Goal: Information Seeking & Learning: Learn about a topic

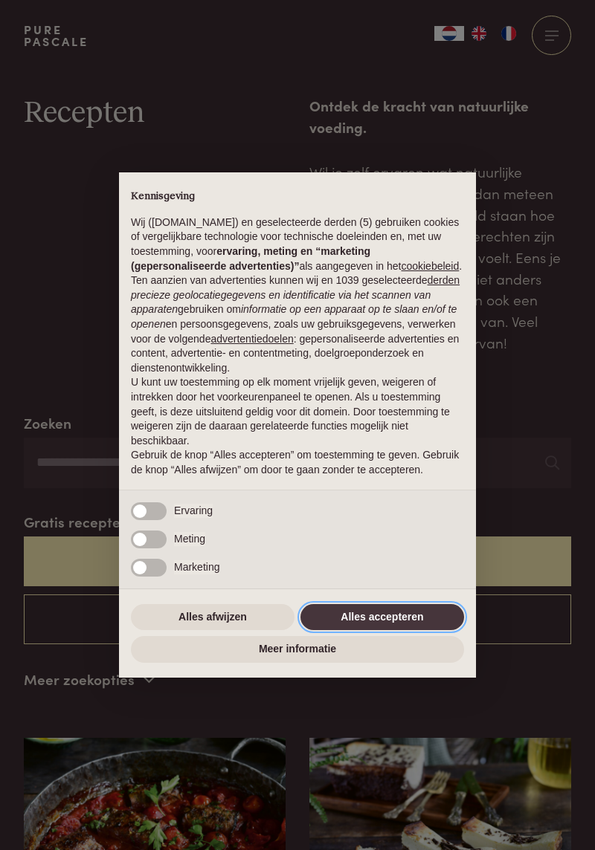
click at [428, 617] on button "Alles accepteren" at bounding box center [382, 617] width 164 height 27
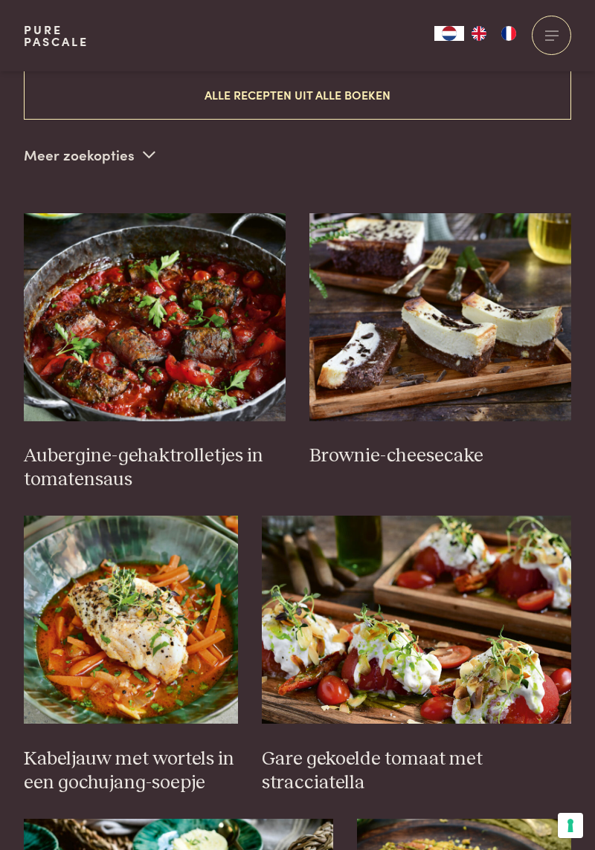
scroll to position [528, 0]
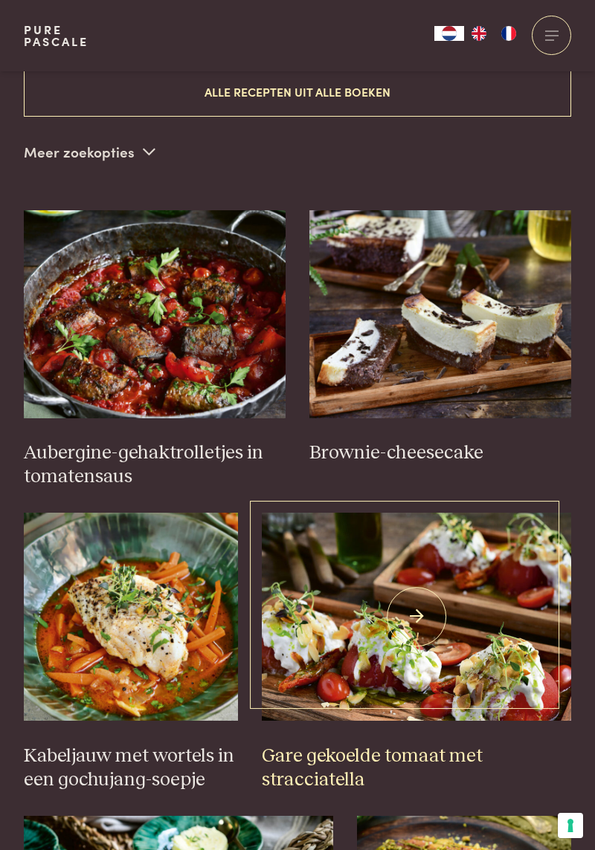
click at [555, 776] on h3 "Gare gekoelde tomaat met stracciatella" at bounding box center [416, 769] width 309 height 48
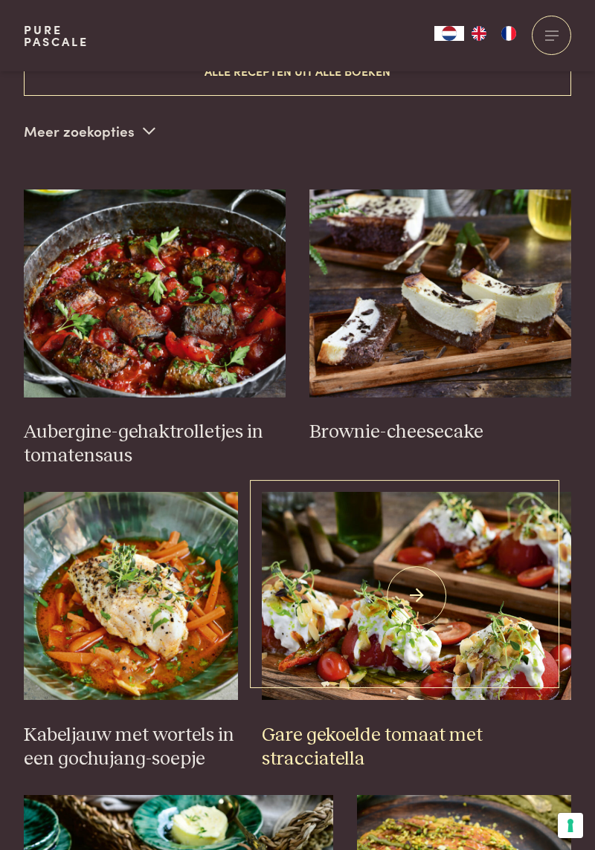
scroll to position [575, 0]
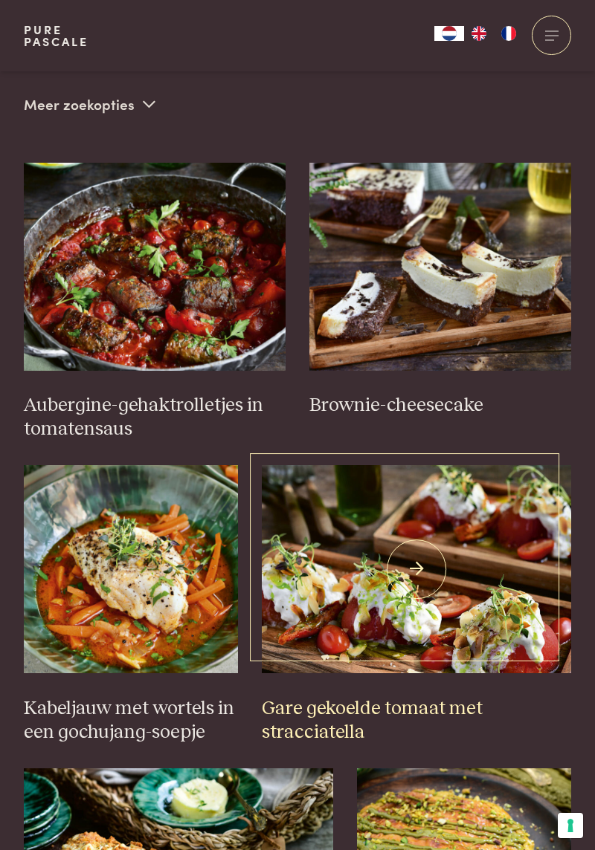
click at [522, 705] on h3 "Gare gekoelde tomaat met stracciatella" at bounding box center [416, 721] width 309 height 48
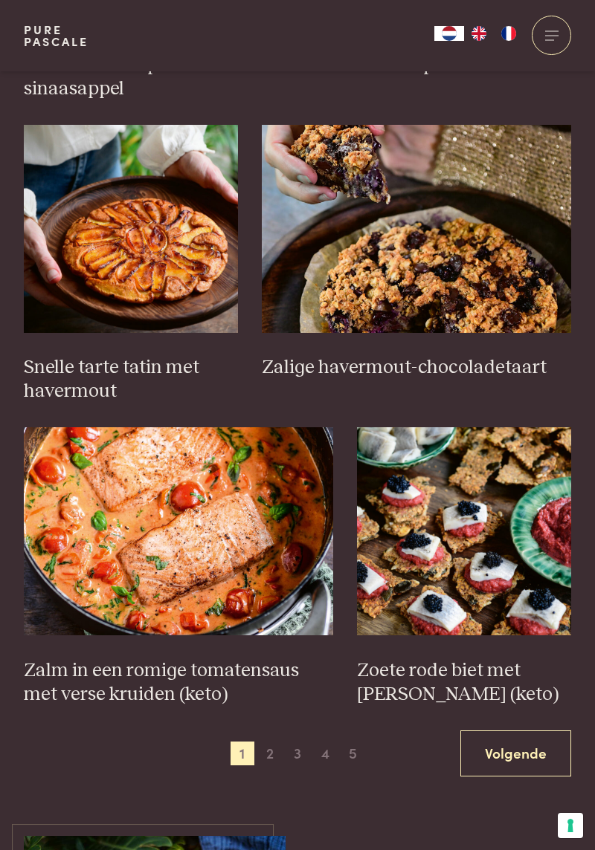
scroll to position [1826, 0]
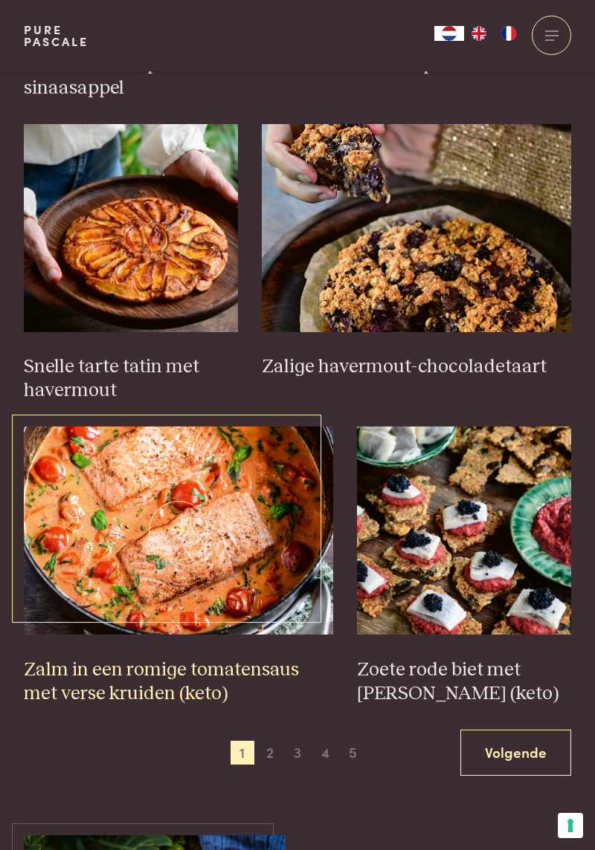
click at [110, 523] on img at bounding box center [178, 531] width 309 height 208
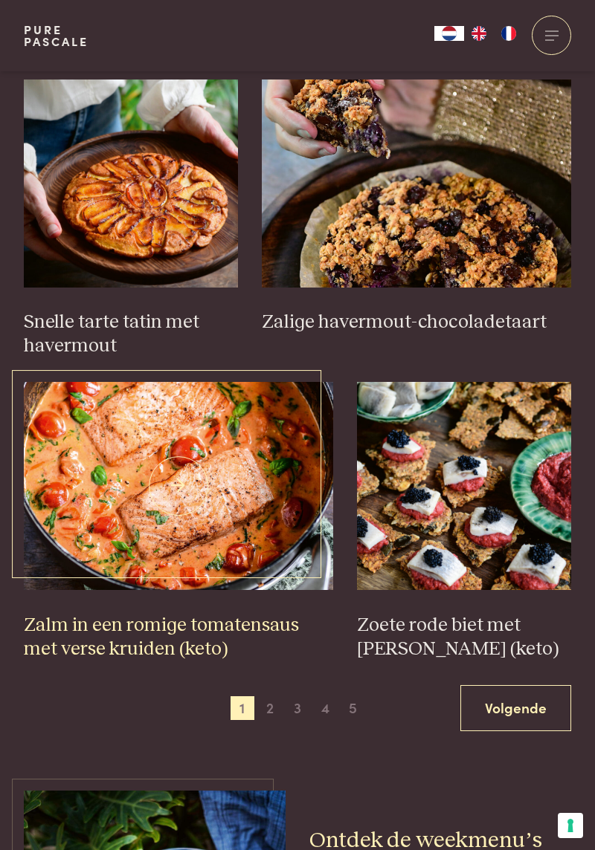
scroll to position [1873, 0]
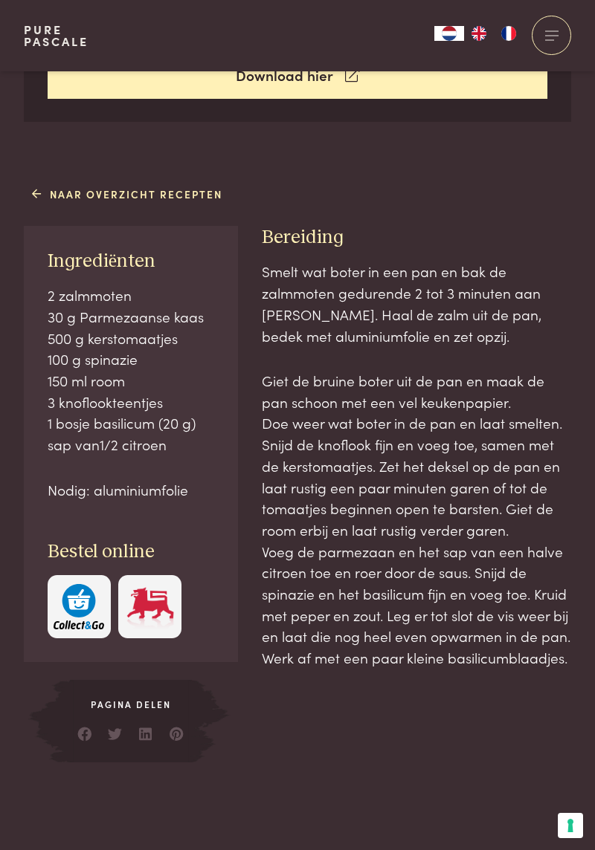
scroll to position [668, 0]
click at [555, 751] on div "Smelt wat boter in een pan en bak de zalmmoten gedurende 2 tot 3 minuten aan [P…" at bounding box center [416, 510] width 309 height 501
click at [557, 737] on div "Smelt wat boter in een pan en bak de zalmmoten gedurende 2 tot 3 minuten aan [P…" at bounding box center [416, 510] width 309 height 501
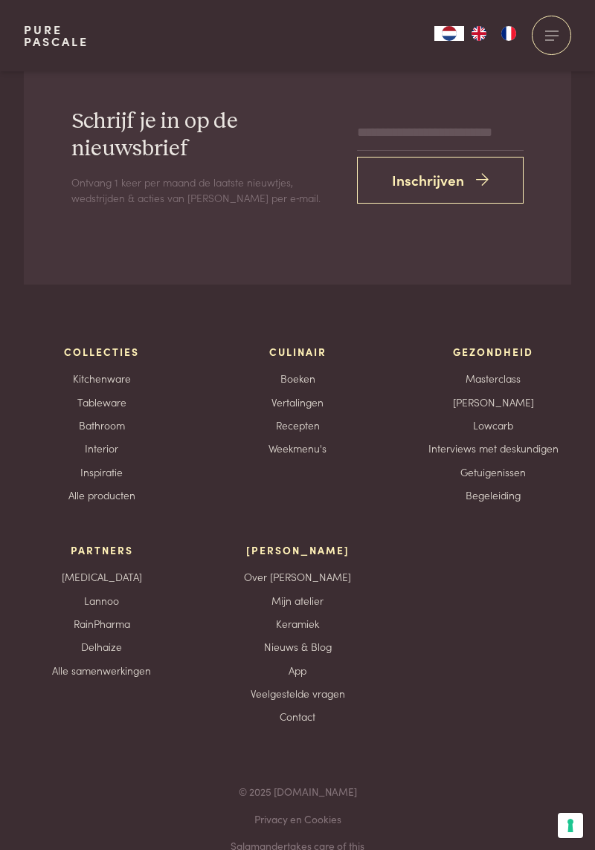
scroll to position [2264, 0]
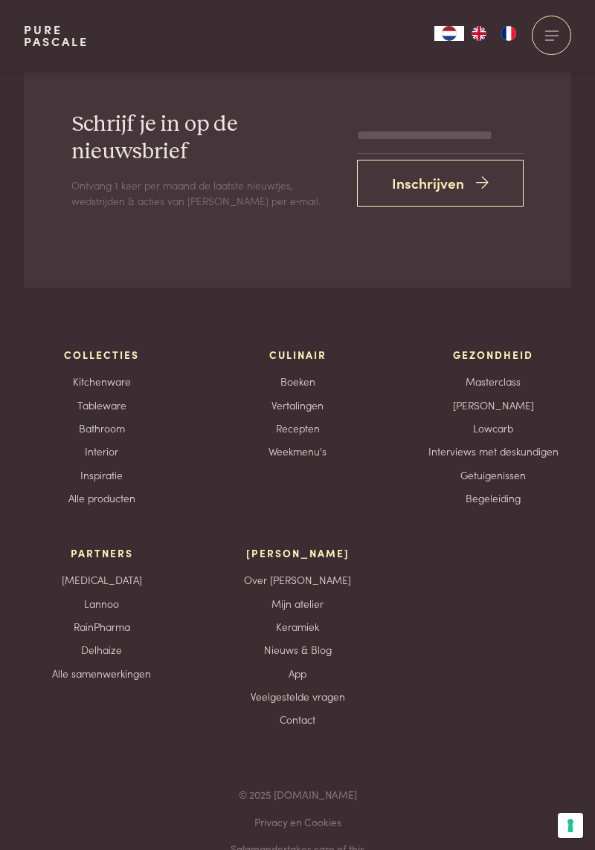
click at [315, 450] on link "Weekmenu's" at bounding box center [297, 452] width 58 height 16
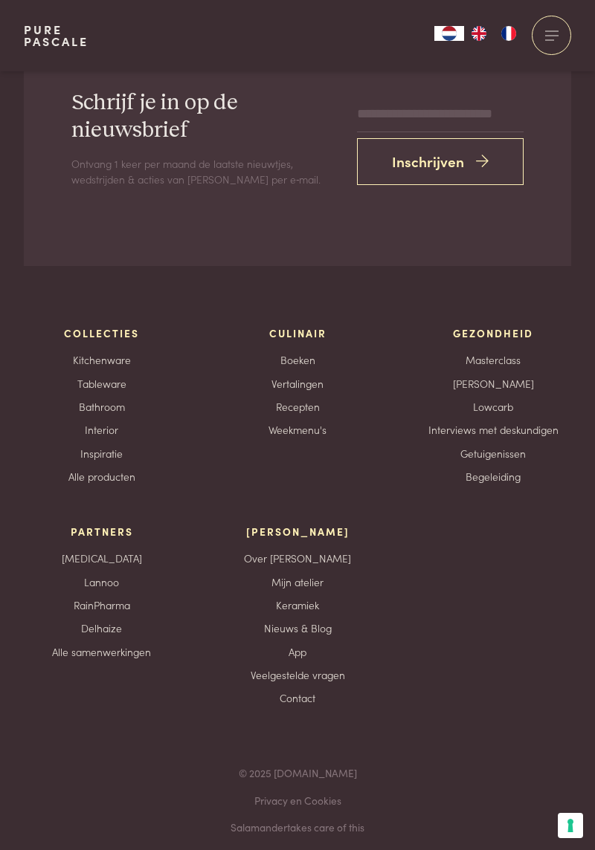
scroll to position [2312, 0]
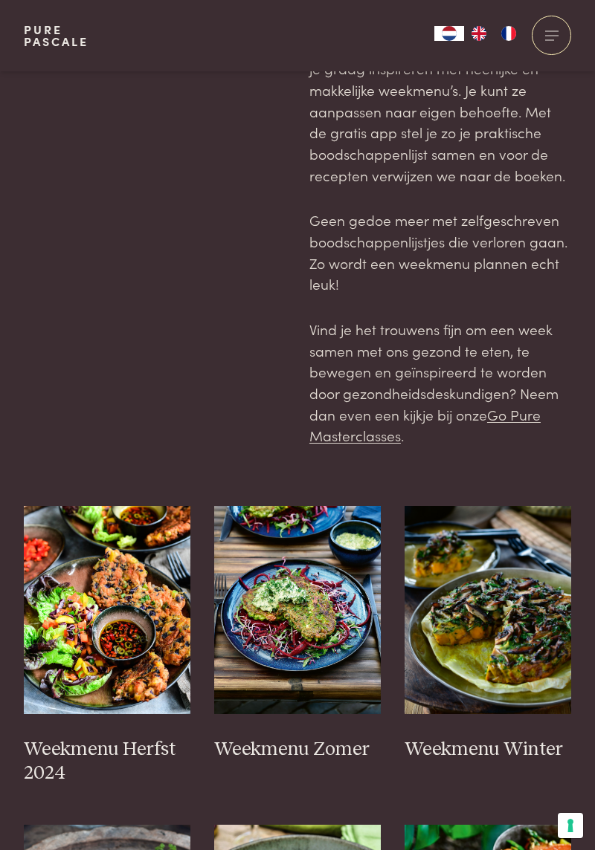
scroll to position [62, 0]
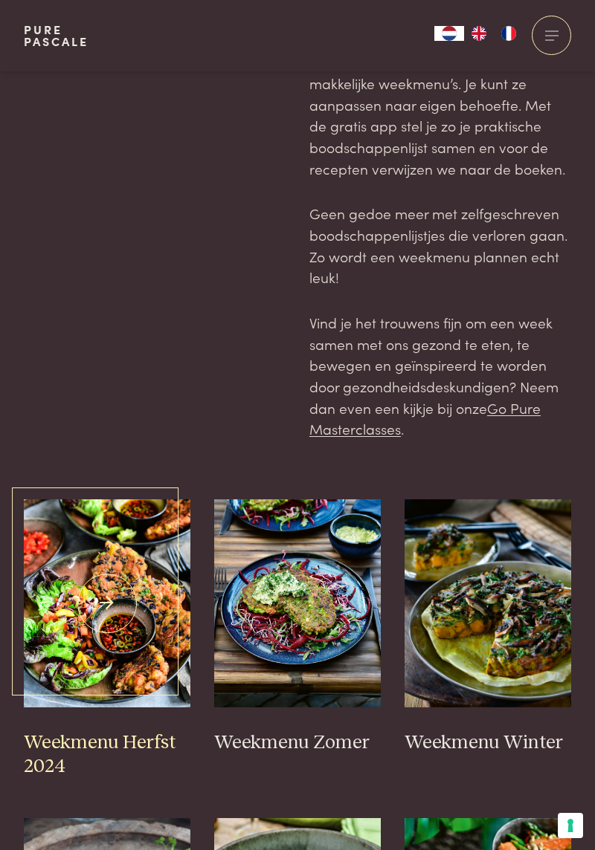
click at [86, 632] on img at bounding box center [107, 603] width 166 height 208
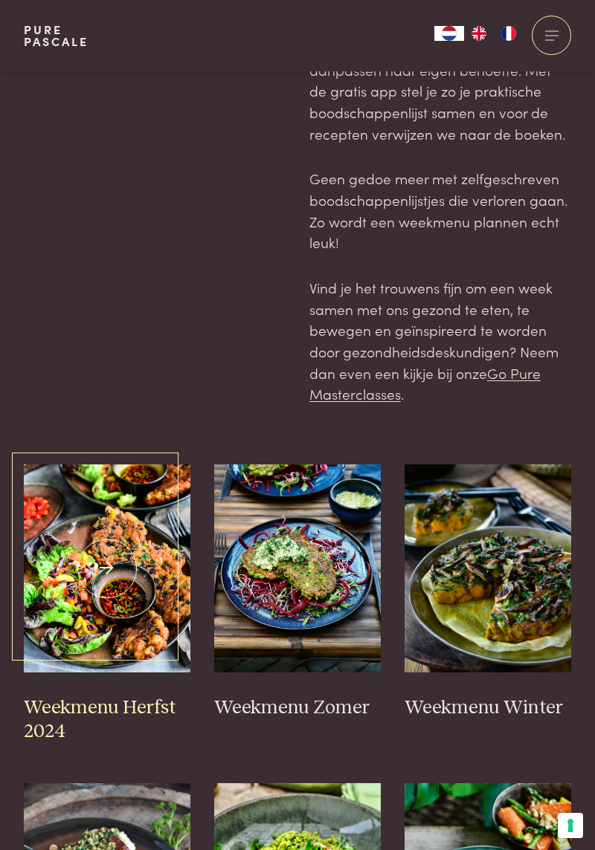
scroll to position [110, 0]
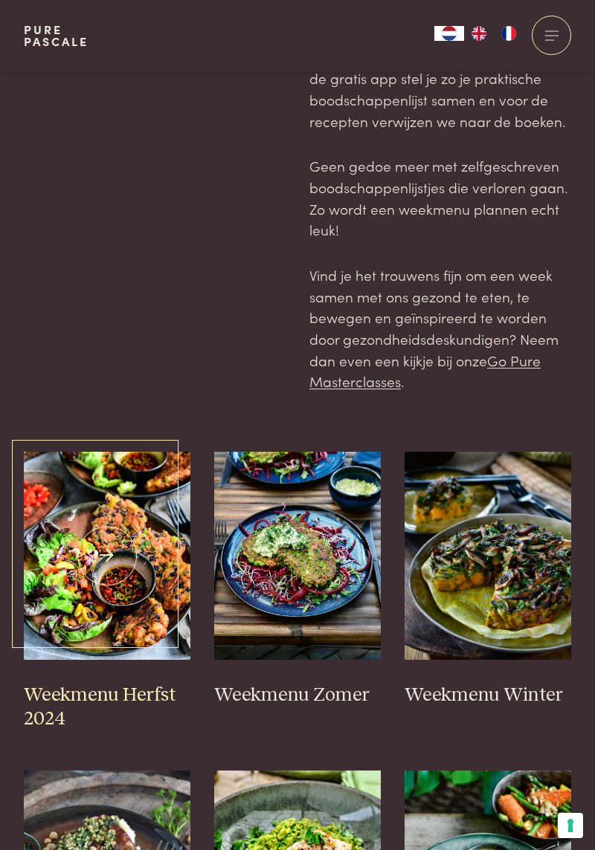
click at [119, 577] on img at bounding box center [107, 556] width 166 height 208
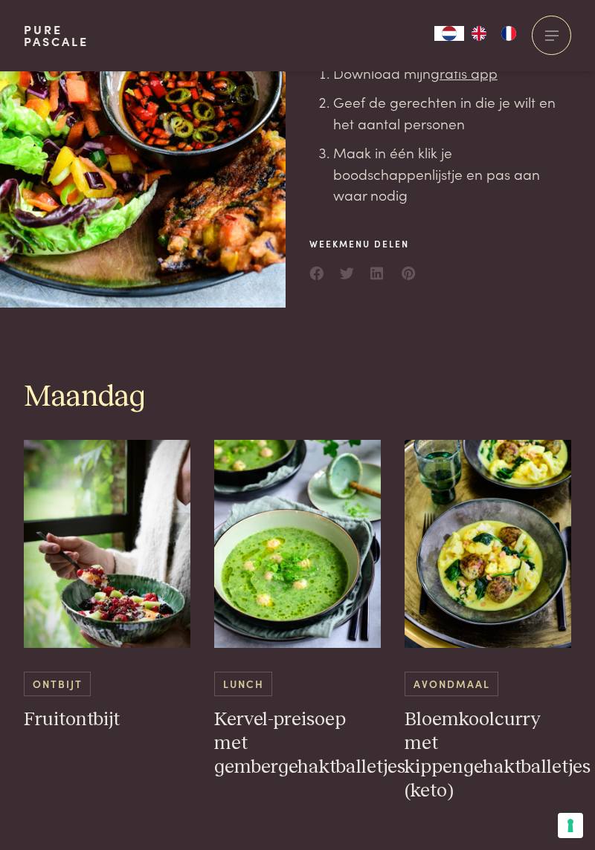
scroll to position [358, 0]
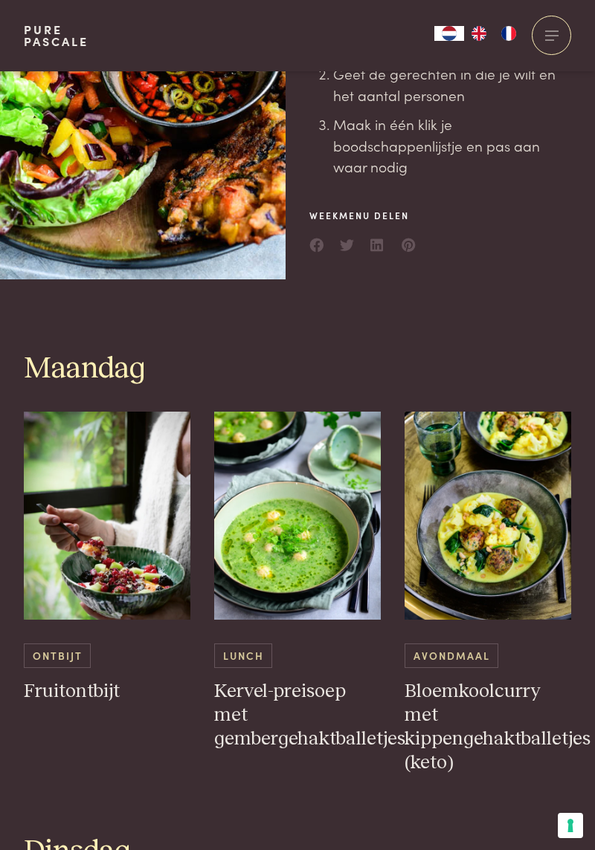
click at [568, 733] on h3 "Bloemkoolcurry met kippengehaktballetjes (keto)" at bounding box center [487, 727] width 166 height 95
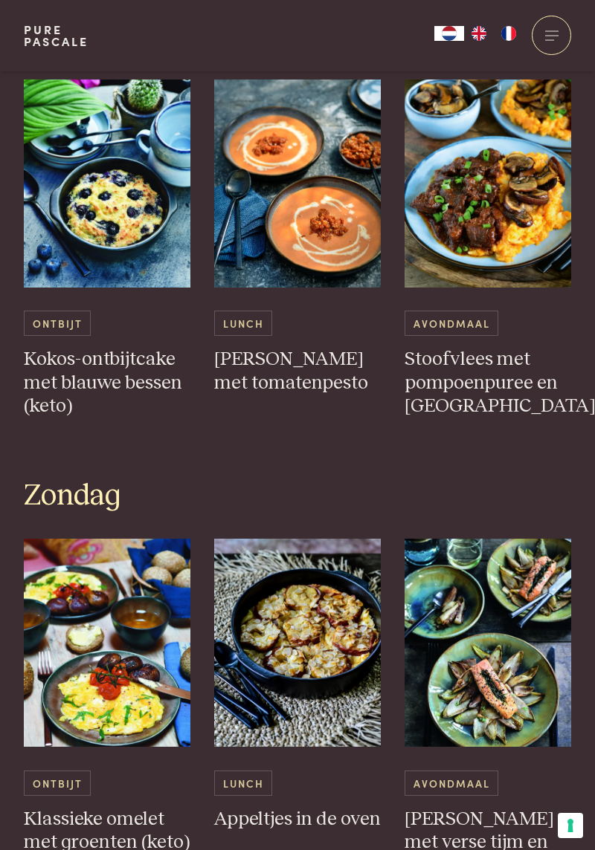
scroll to position [3095, 0]
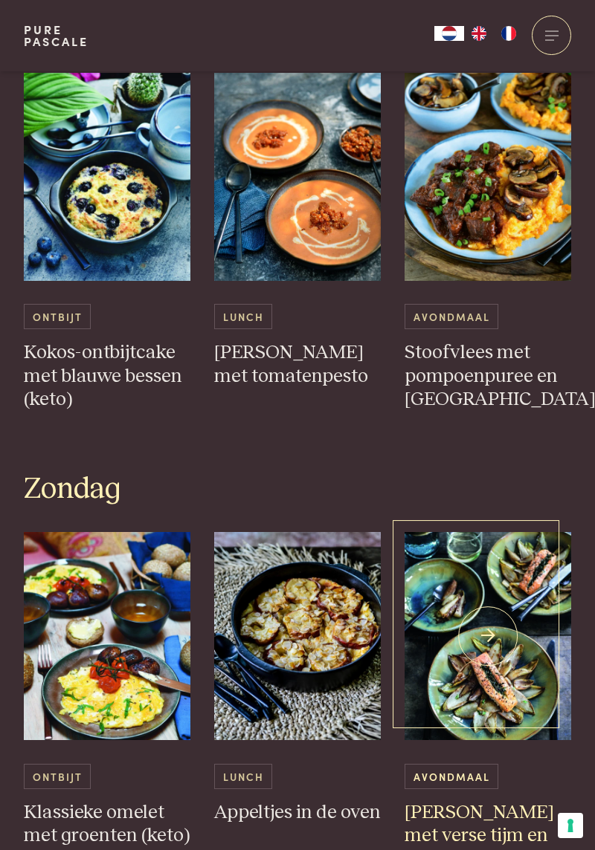
click at [486, 631] on img at bounding box center [487, 636] width 166 height 208
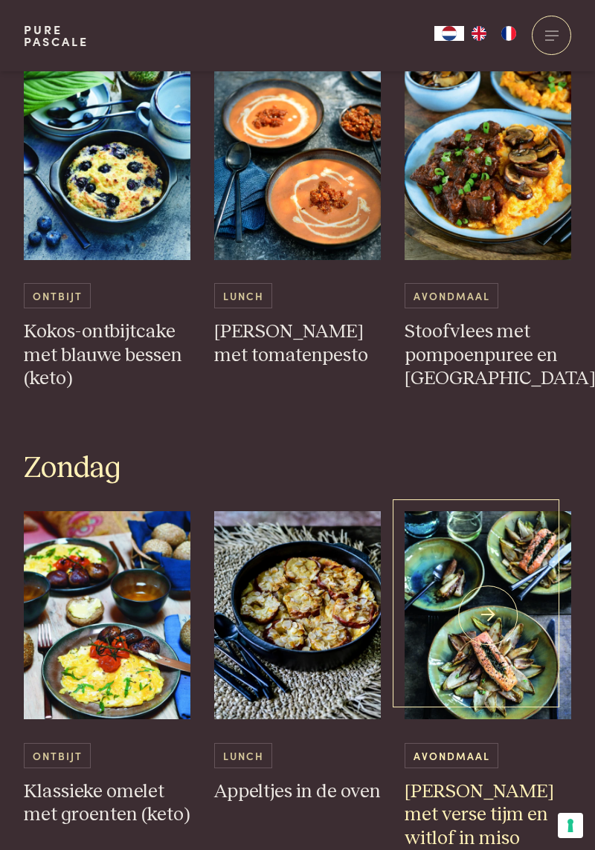
scroll to position [3143, 0]
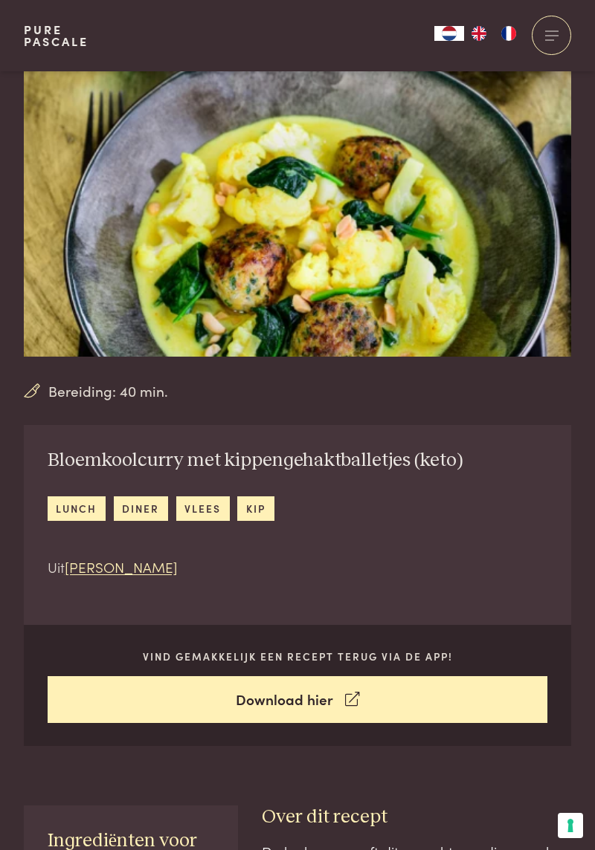
scroll to position [45, 0]
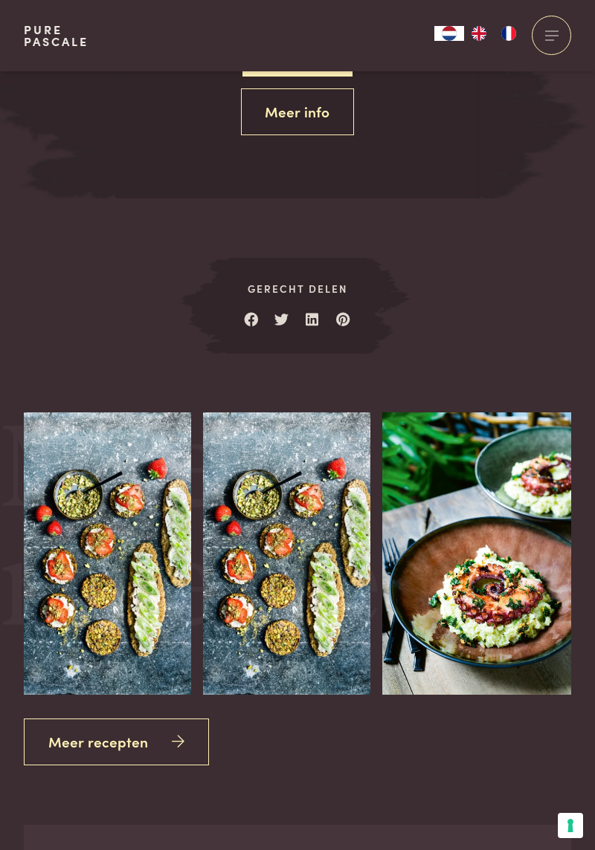
scroll to position [1771, 0]
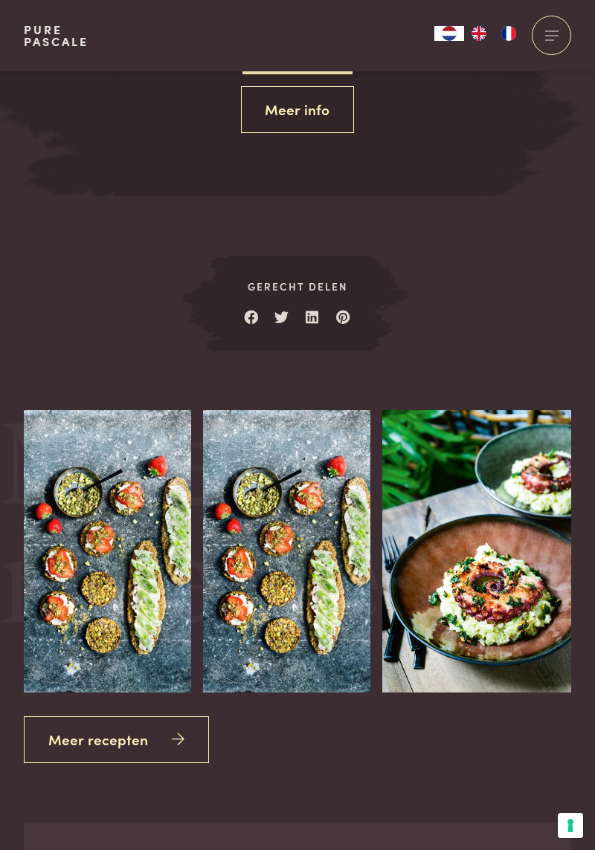
click at [161, 737] on link "Meer recepten" at bounding box center [116, 740] width 185 height 47
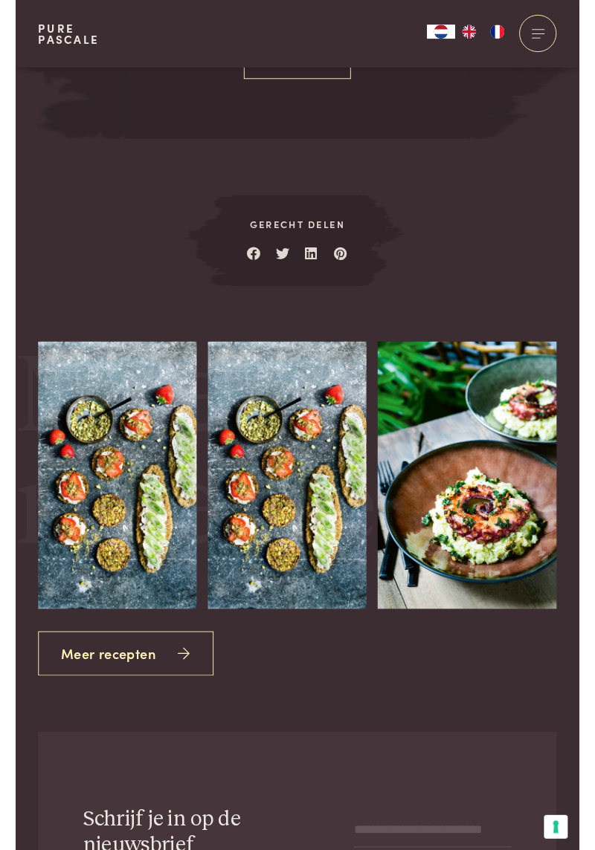
scroll to position [1866, 0]
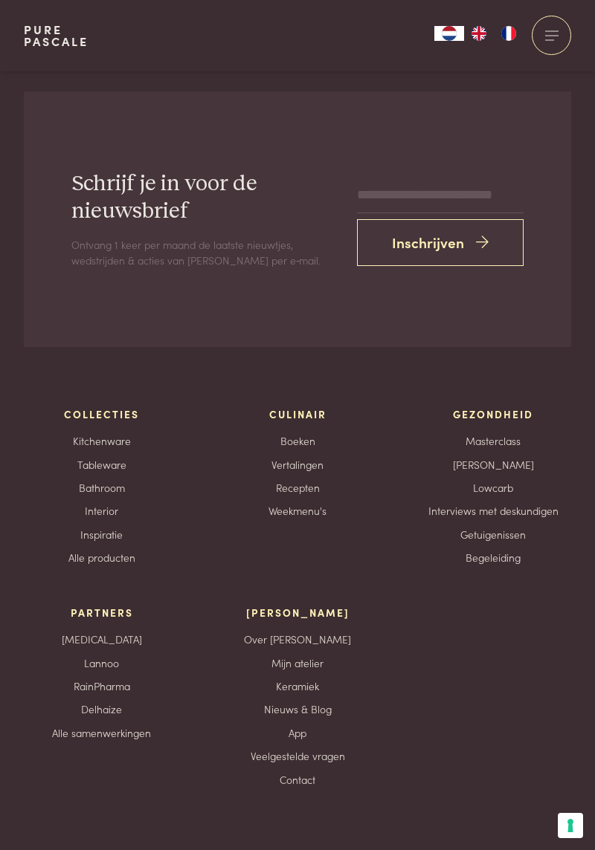
scroll to position [4928, 0]
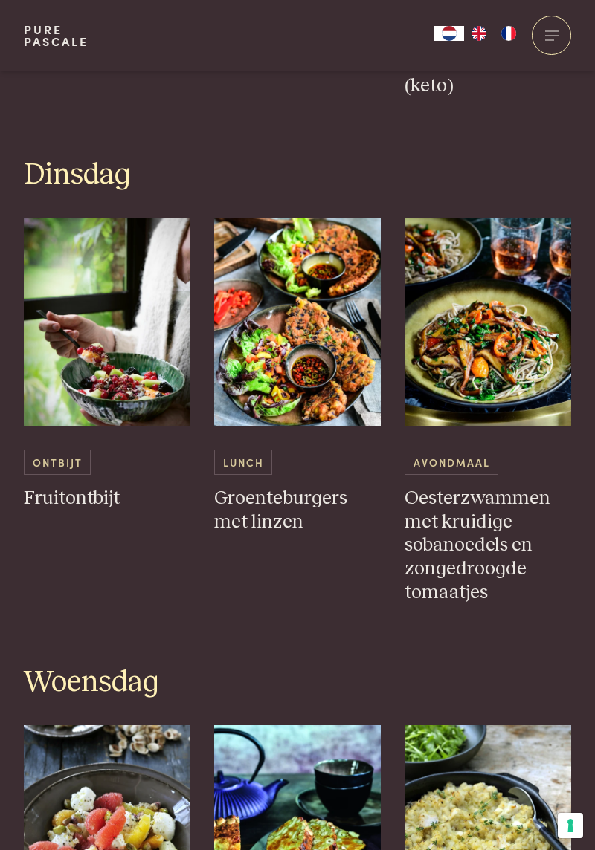
scroll to position [1060, 0]
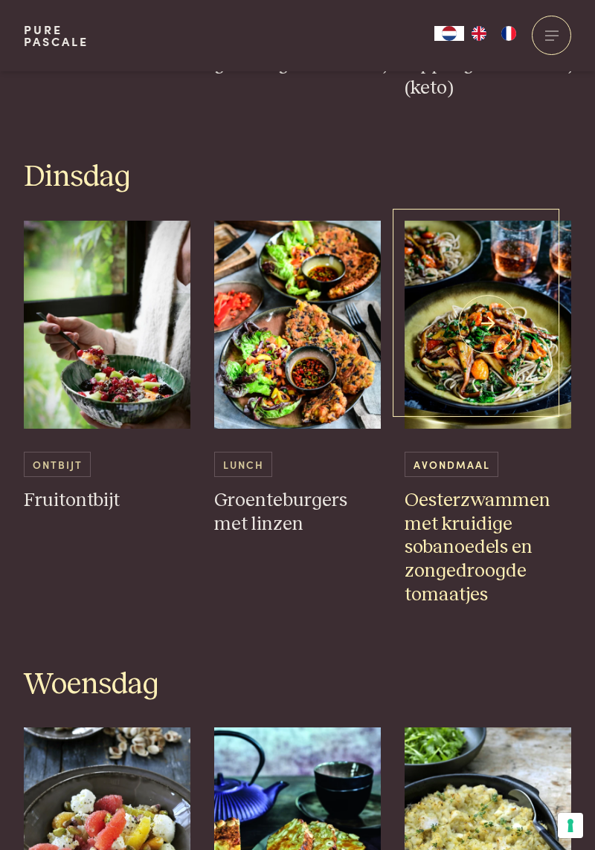
click at [466, 515] on h3 "Oesterzwammen met kruidige sobanoedels en zongedroogde tomaatjes" at bounding box center [487, 548] width 166 height 118
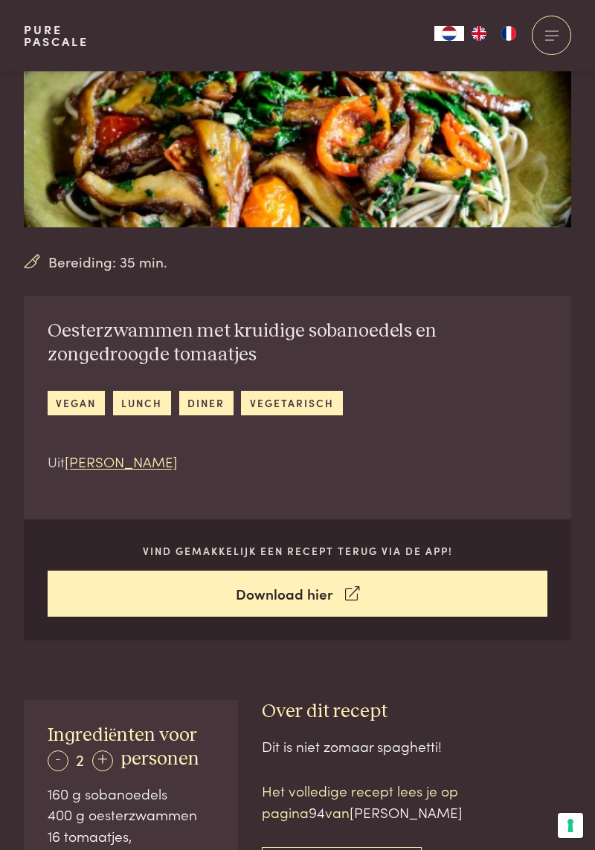
scroll to position [177, 0]
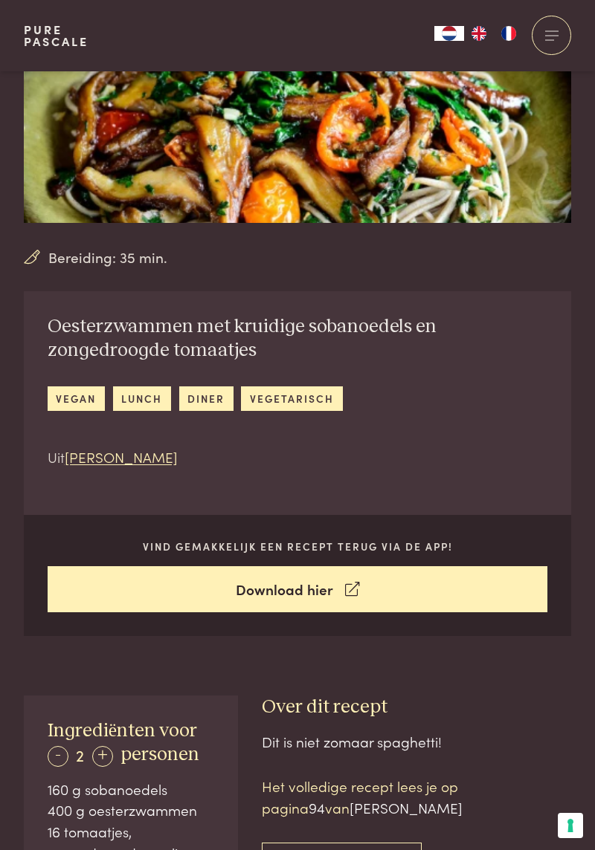
click at [201, 398] on link "diner" at bounding box center [206, 399] width 54 height 25
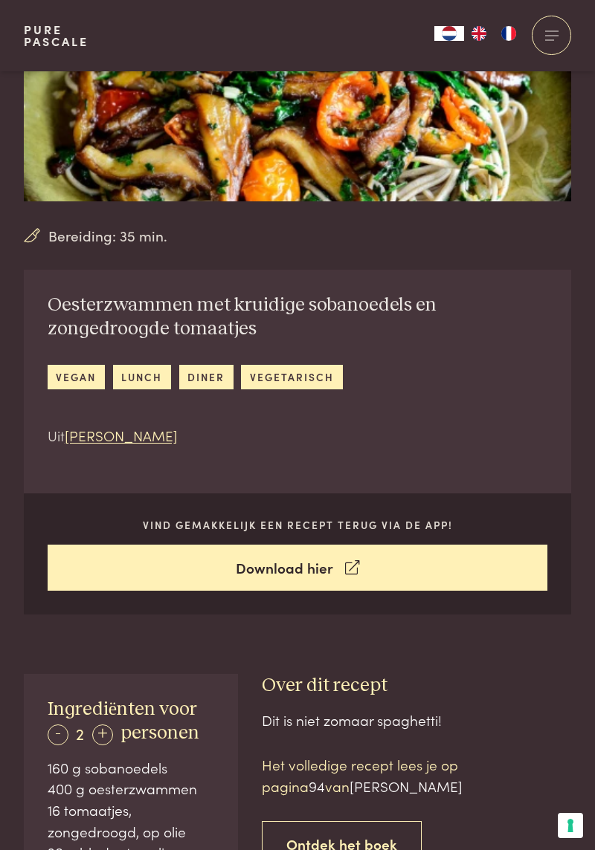
scroll to position [224, 0]
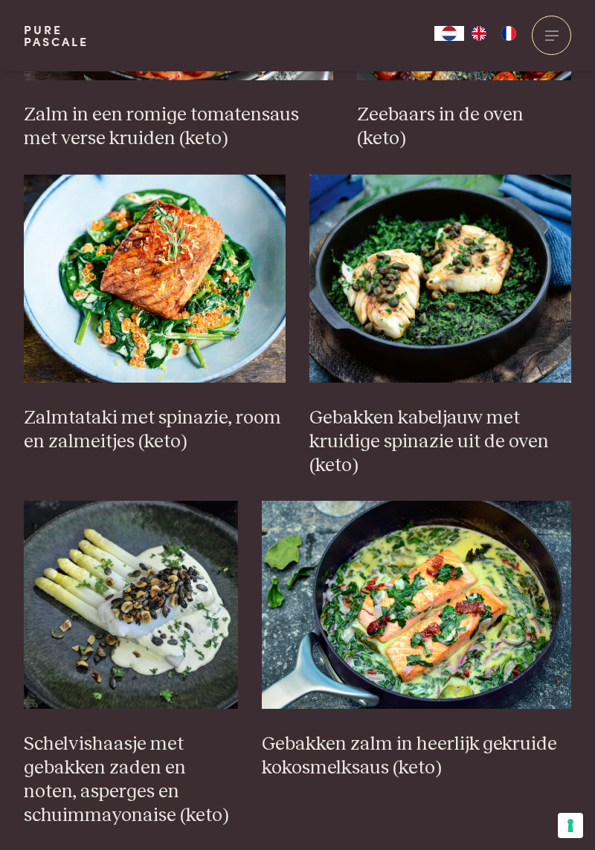
scroll to position [1485, 0]
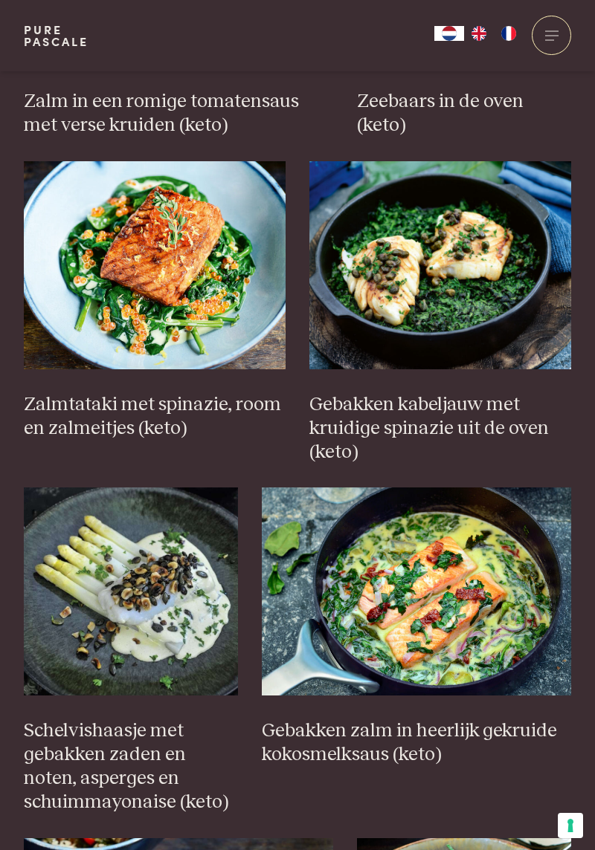
click at [485, 630] on img at bounding box center [416, 592] width 309 height 208
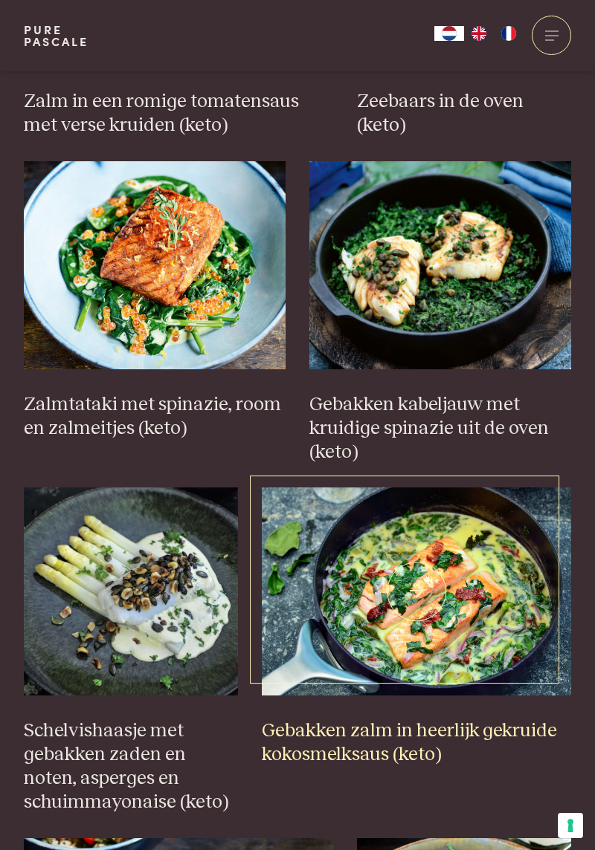
click at [486, 630] on img at bounding box center [416, 592] width 309 height 208
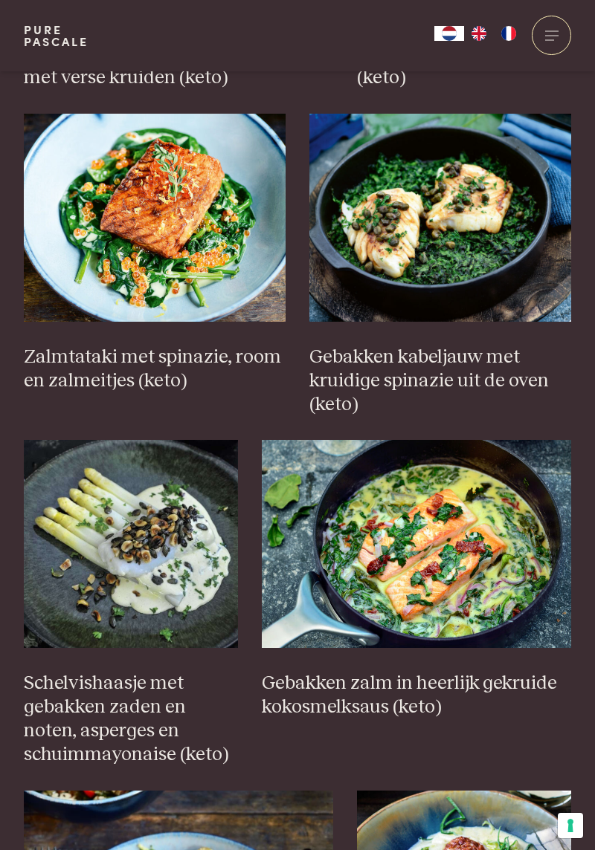
scroll to position [0, 0]
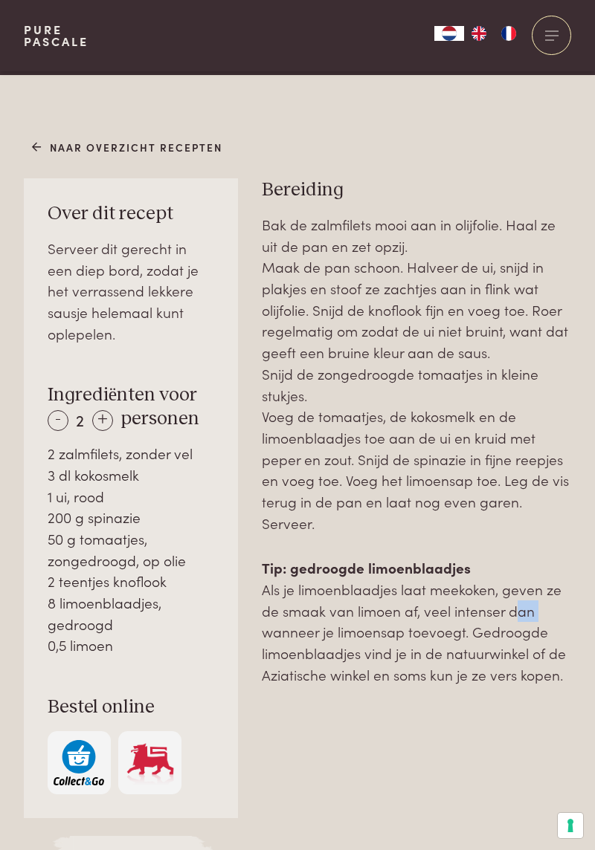
scroll to position [735, 0]
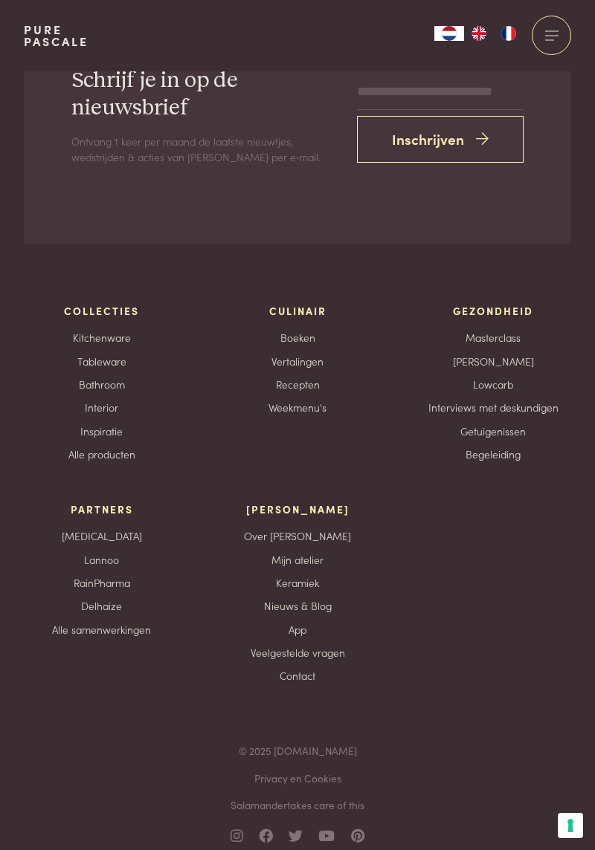
scroll to position [2312, 0]
